Goal: Task Accomplishment & Management: Use online tool/utility

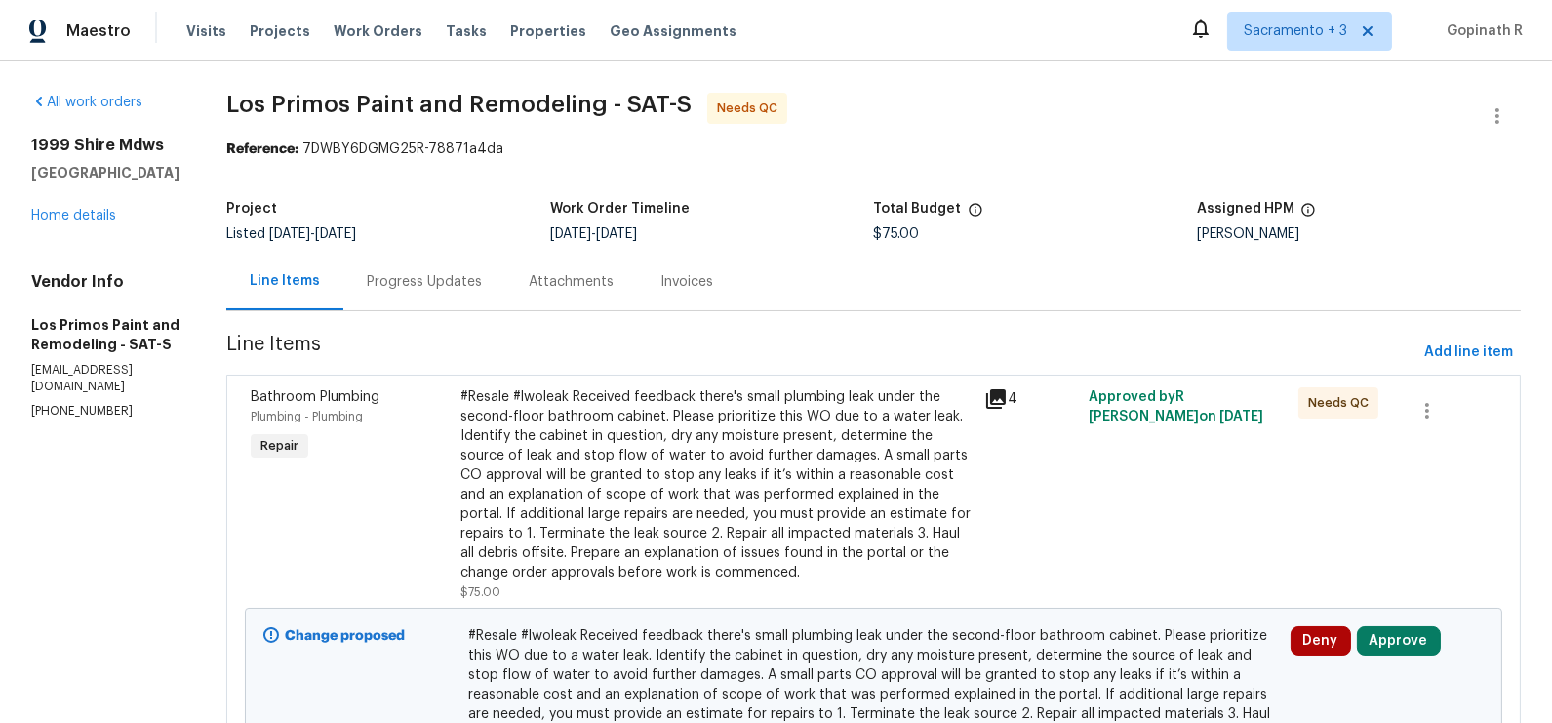
scroll to position [166, 0]
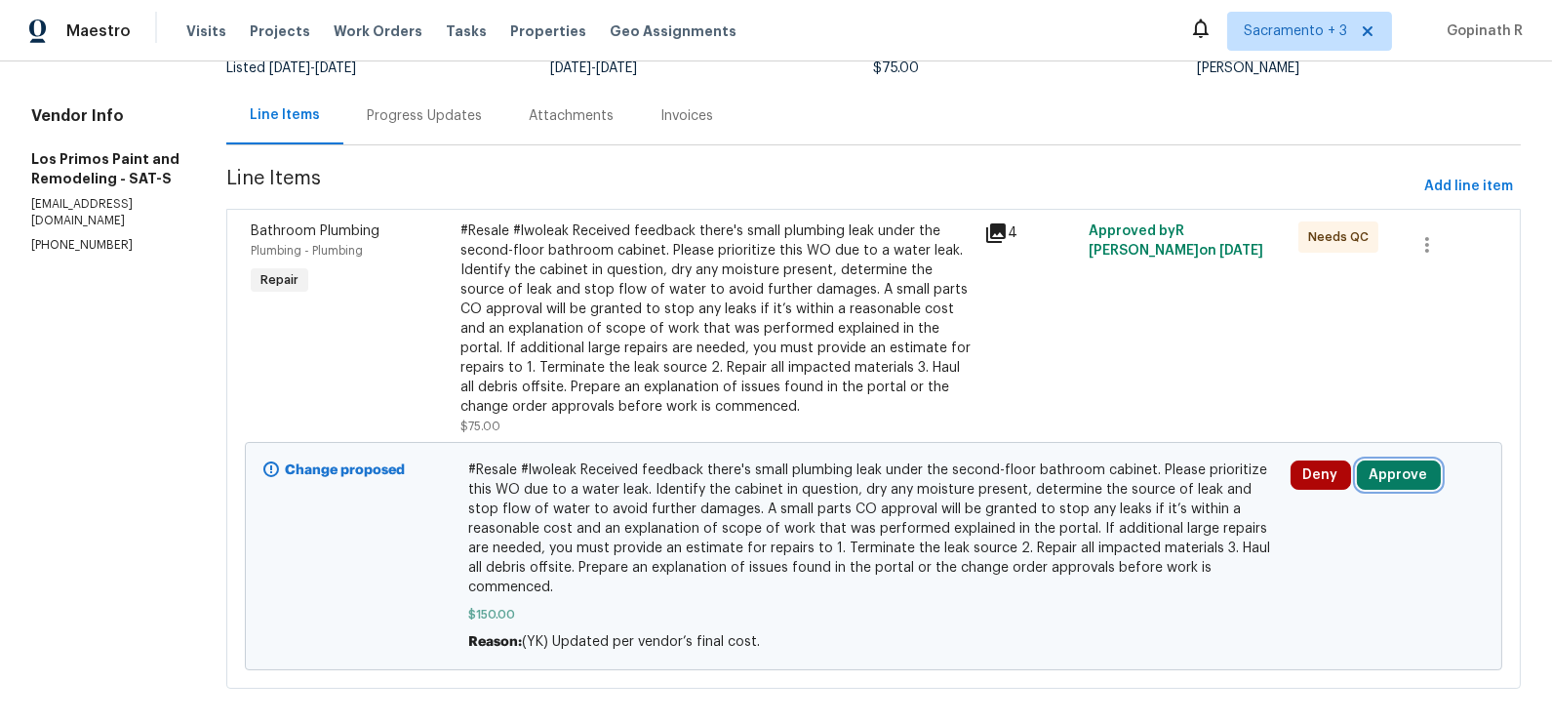
click at [1392, 481] on button "Approve" at bounding box center [1399, 474] width 84 height 29
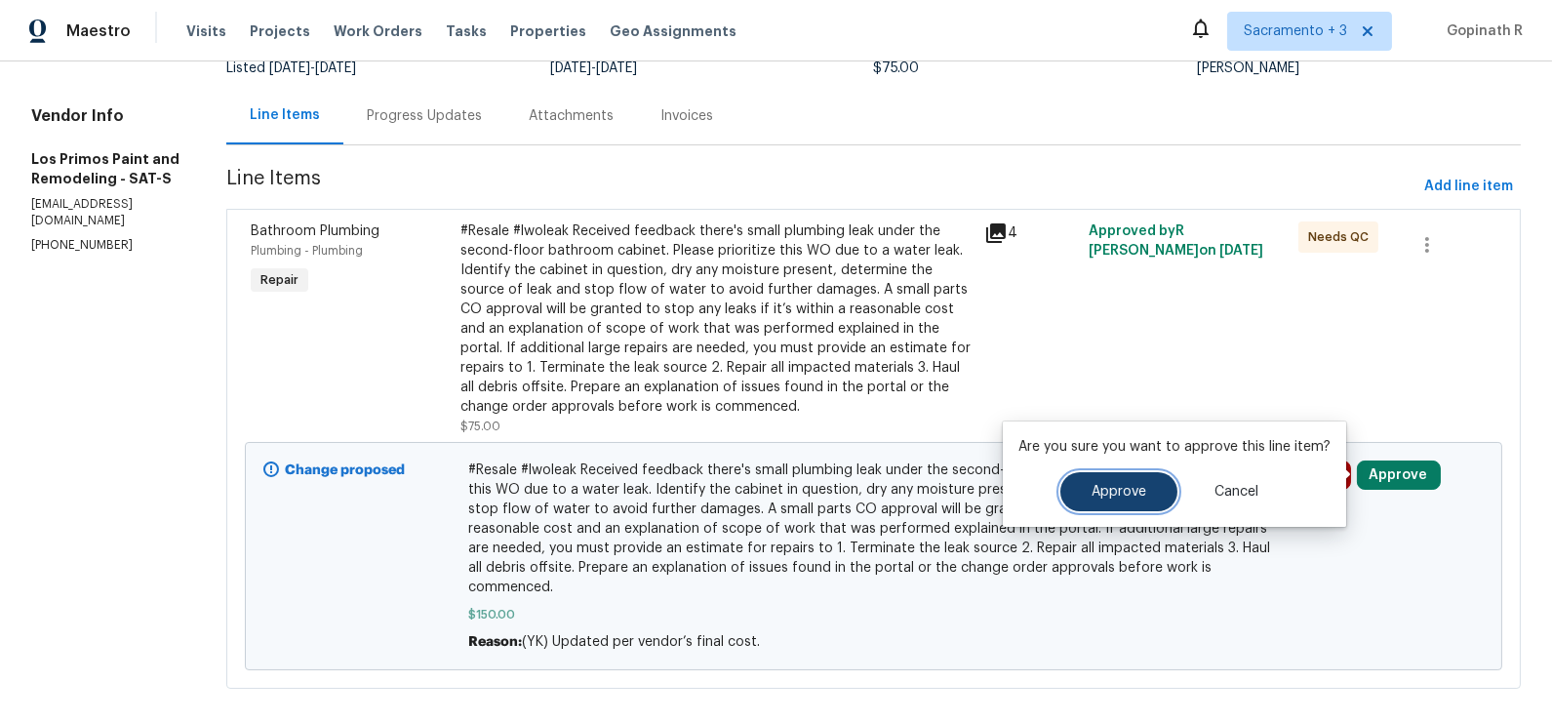
click at [1140, 500] on button "Approve" at bounding box center [1118, 491] width 117 height 39
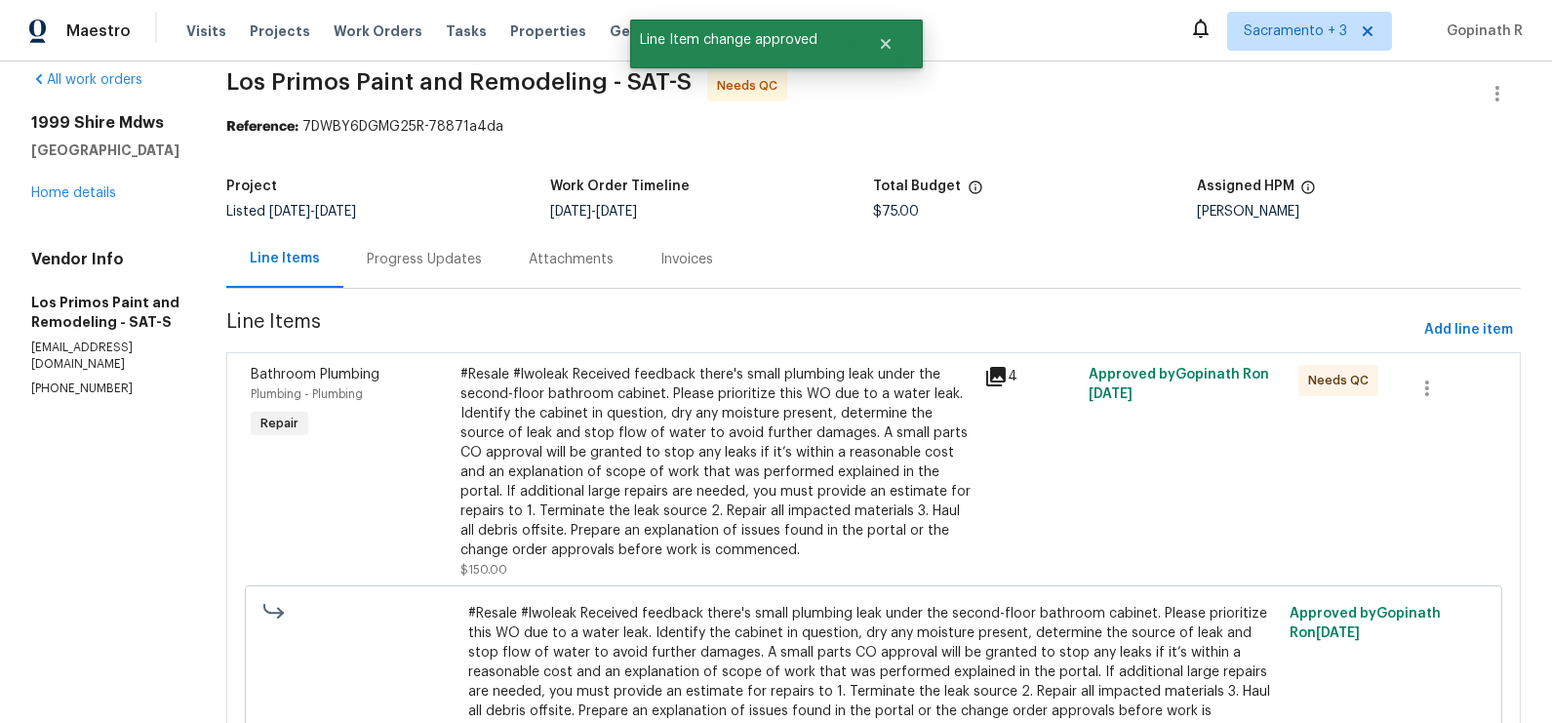
scroll to position [0, 0]
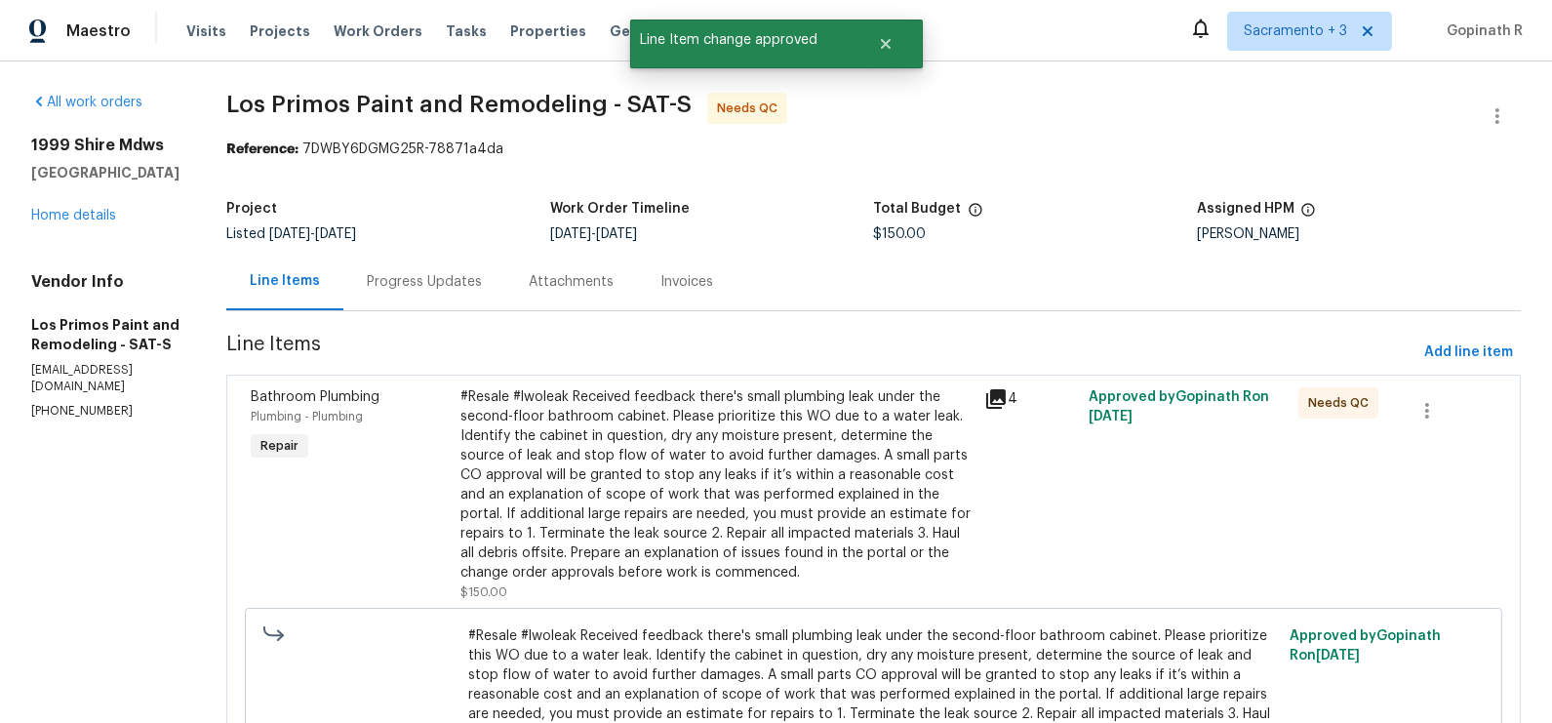
click at [347, 153] on div "Reference: 7DWBY6DGMG25R-78871a4da" at bounding box center [873, 150] width 1295 height 20
copy div "7DWBY6DGMG25R"
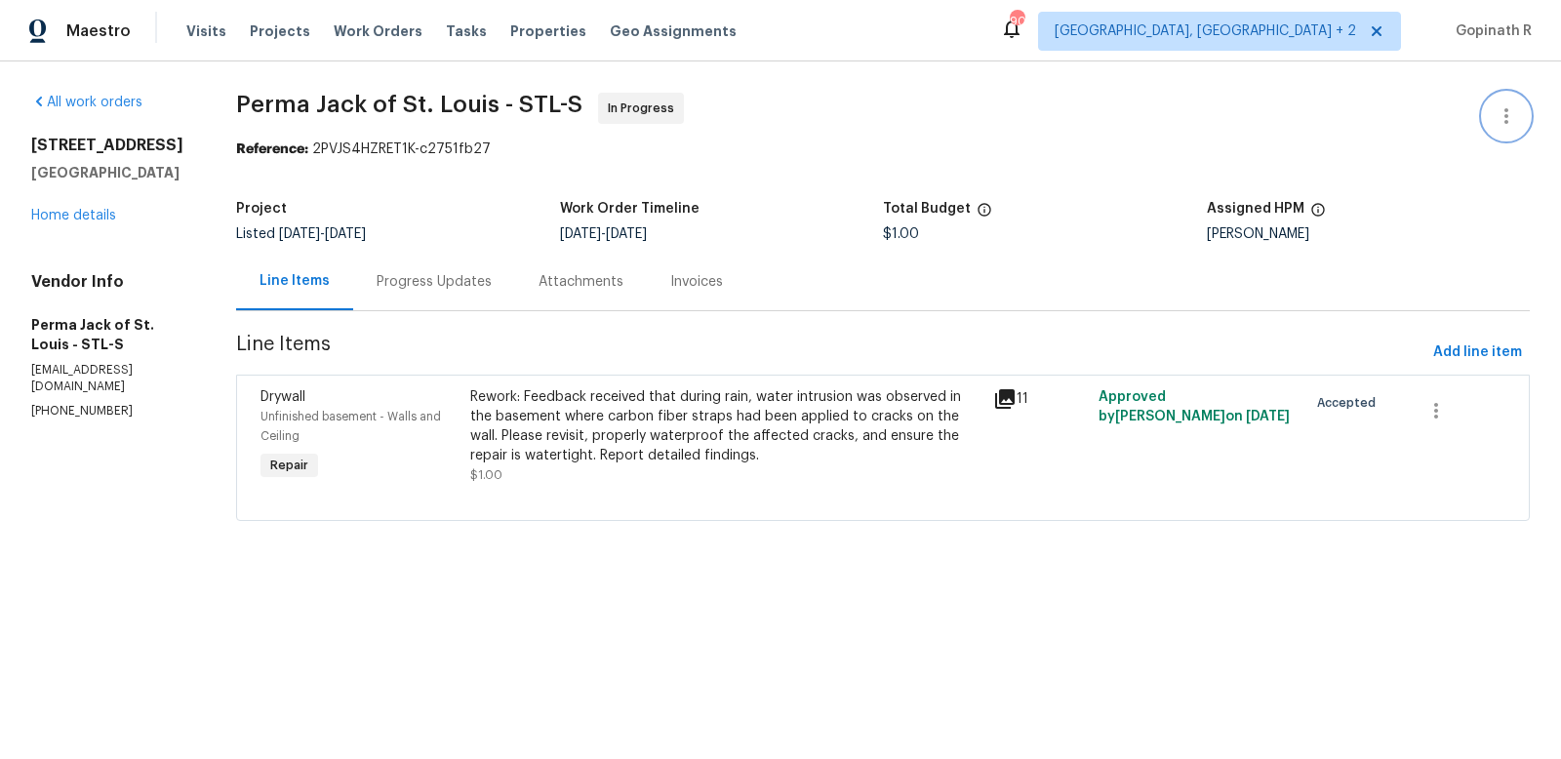
click at [1508, 108] on icon "button" at bounding box center [1506, 115] width 23 height 23
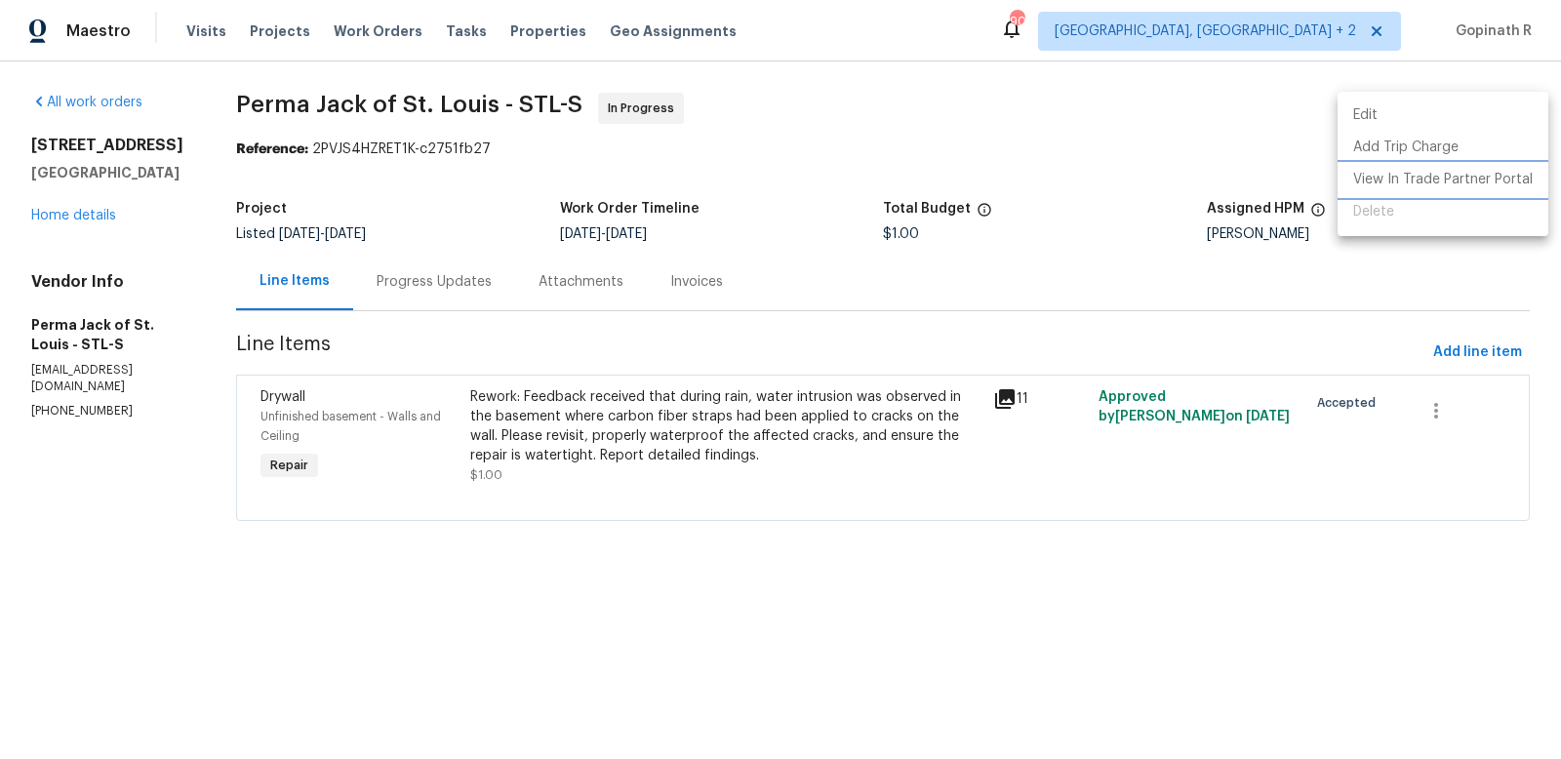
click at [1382, 186] on li "View In Trade Partner Portal" at bounding box center [1443, 180] width 211 height 32
